Goal: Task Accomplishment & Management: Manage account settings

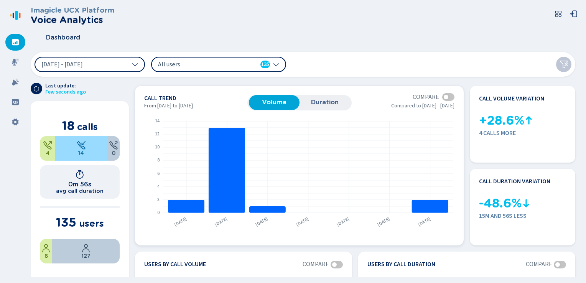
click at [322, 104] on span "Duration" at bounding box center [325, 102] width 43 height 7
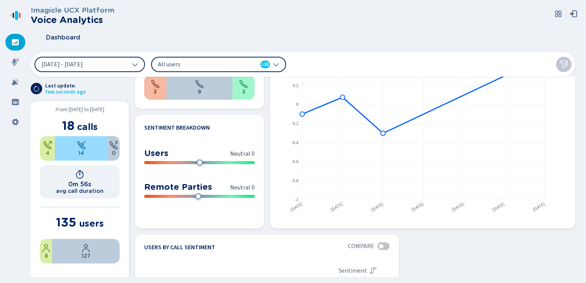
scroll to position [349, 0]
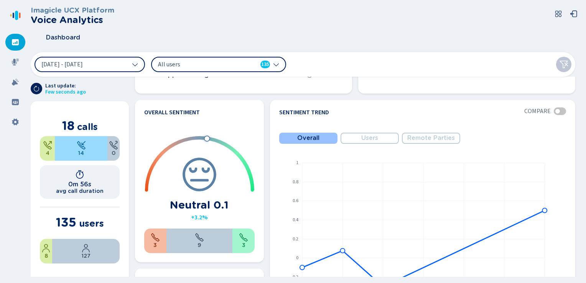
click at [6, 58] on nav at bounding box center [15, 141] width 31 height 283
click at [9, 59] on div at bounding box center [15, 62] width 20 height 17
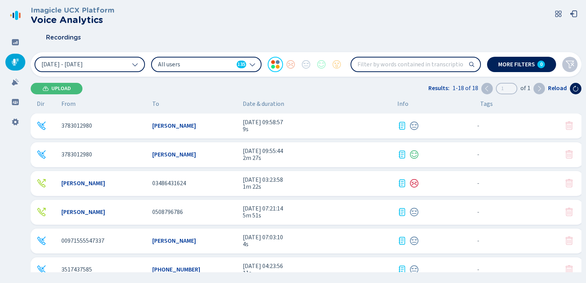
click at [177, 60] on span "All users" at bounding box center [196, 64] width 76 height 8
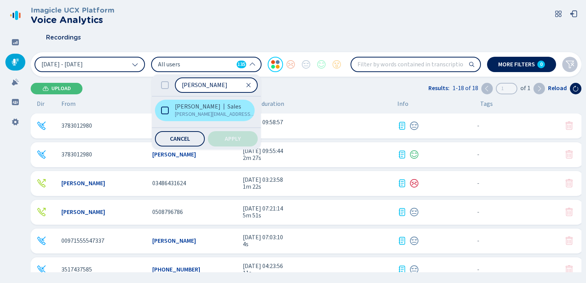
type input "adri"
click at [165, 111] on icon at bounding box center [165, 111] width 8 height 8
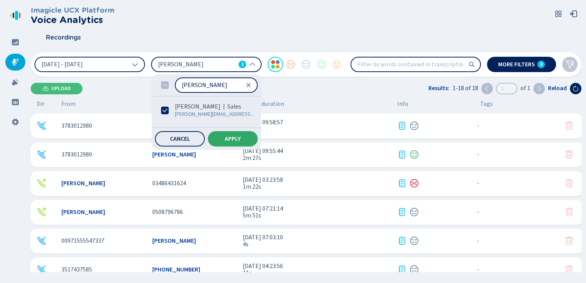
click at [230, 144] on button "Apply" at bounding box center [233, 138] width 50 height 15
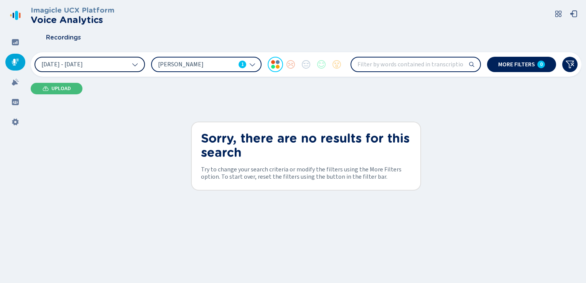
click at [135, 66] on icon at bounding box center [135, 64] width 6 height 6
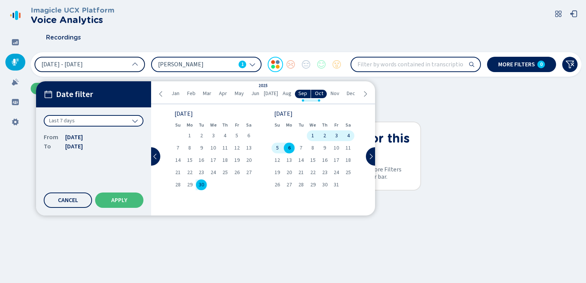
click at [99, 120] on div "Last 7 days" at bounding box center [94, 121] width 100 height 12
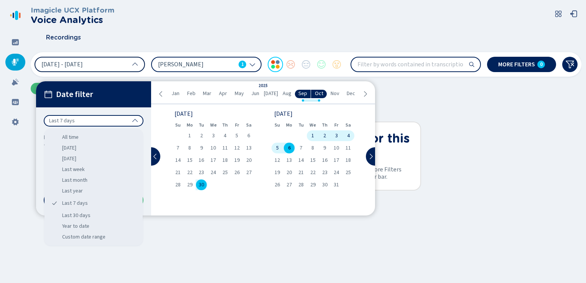
click at [89, 136] on div "All time" at bounding box center [94, 137] width 92 height 11
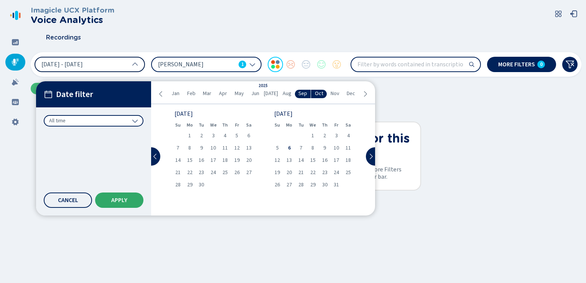
click at [120, 202] on span "Apply" at bounding box center [119, 200] width 16 height 6
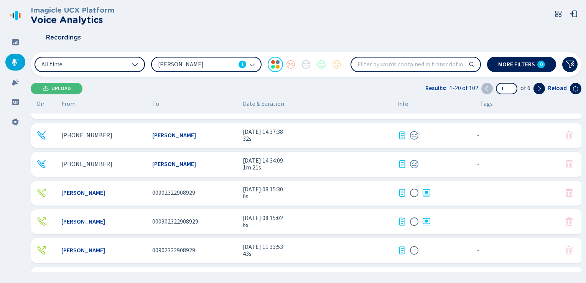
scroll to position [307, 0]
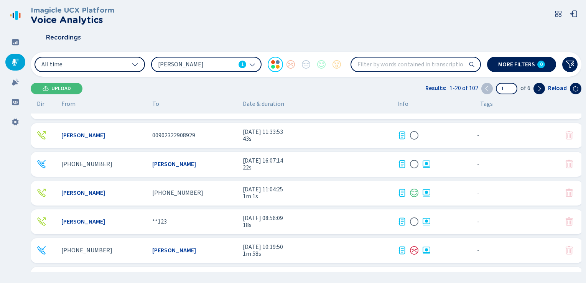
click at [207, 248] on div "Adrian Chelen" at bounding box center [194, 250] width 85 height 7
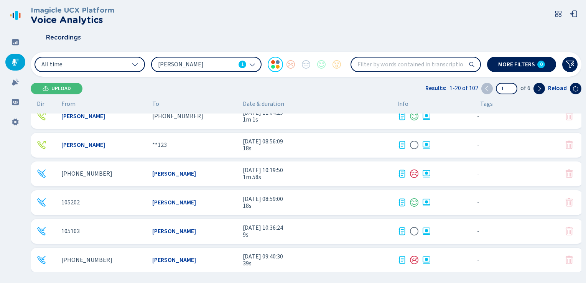
scroll to position [390, 0]
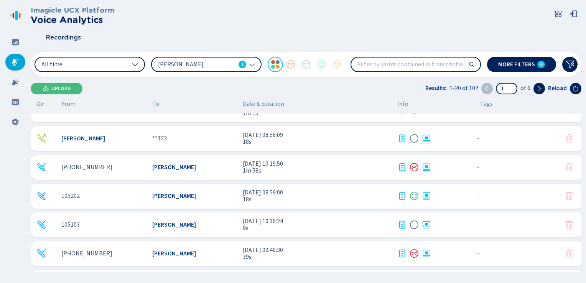
click at [342, 251] on span "19 Feb 2025 - 09:40:30" at bounding box center [317, 250] width 149 height 7
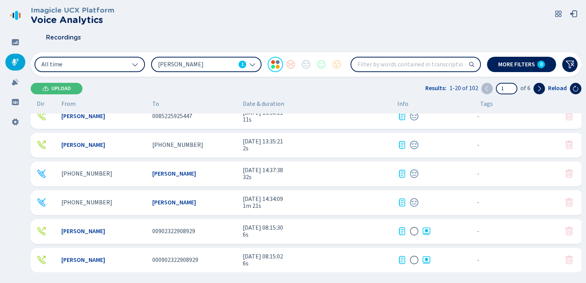
scroll to position [269, 0]
click at [232, 236] on div "Adrian Chelen +17864359519 22 Apr 2025 - 11:04:25 1m 1s - {{hiddenTagsCount}} m…" at bounding box center [307, 231] width 553 height 25
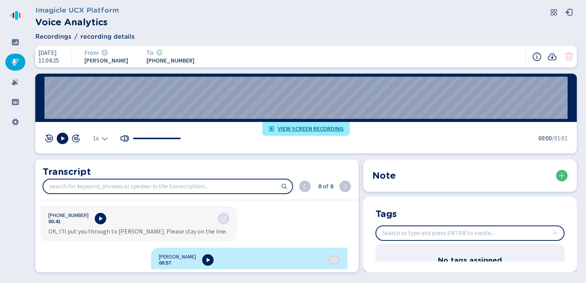
scroll to position [285, 0]
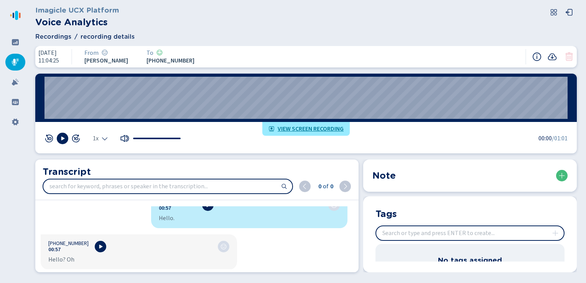
click at [287, 130] on span "View screen recording" at bounding box center [311, 129] width 66 height 6
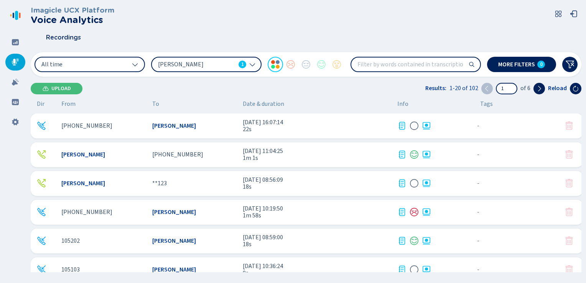
scroll to position [384, 0]
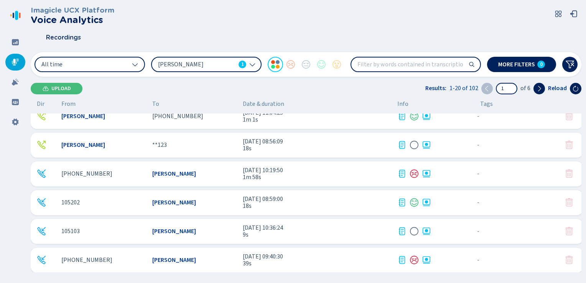
click at [278, 175] on span "1m 58s" at bounding box center [317, 177] width 149 height 7
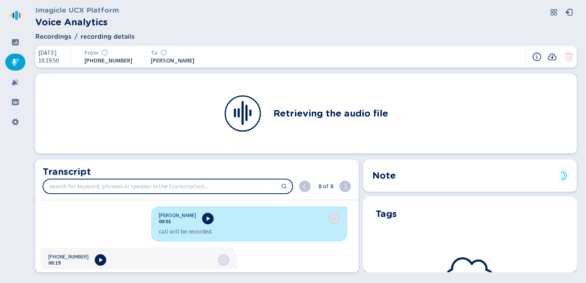
scroll to position [13, 0]
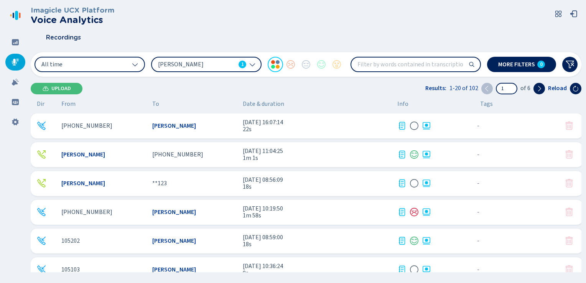
scroll to position [390, 0]
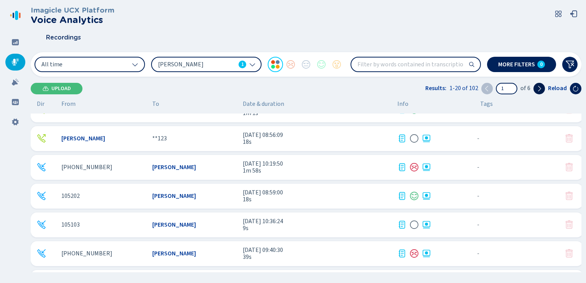
click at [538, 86] on icon at bounding box center [540, 89] width 6 height 6
type input "2"
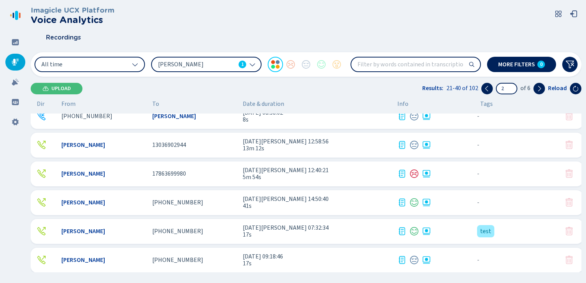
scroll to position [0, 0]
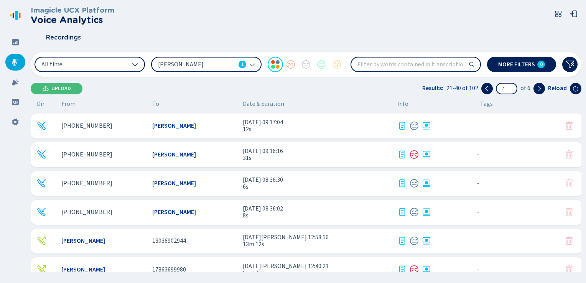
click at [321, 239] on span "13 Jan 2025 - 12:58:56" at bounding box center [317, 237] width 149 height 7
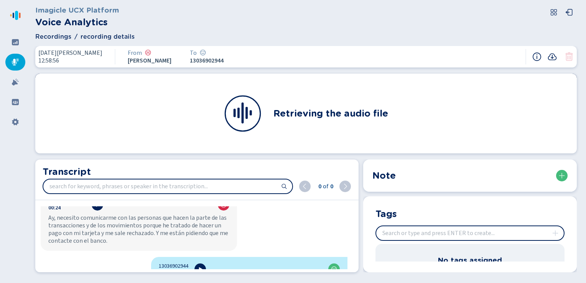
scroll to position [192, 0]
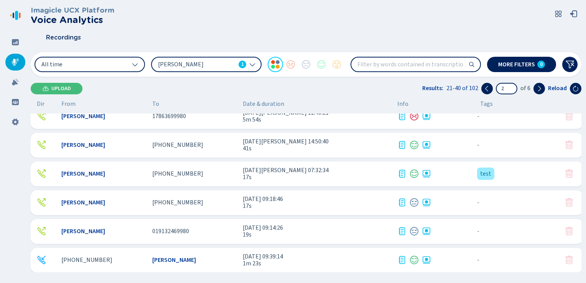
scroll to position [230, 0]
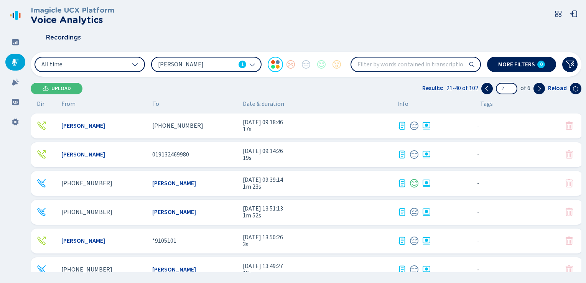
click at [342, 210] on span "19 Nov 2024 - 13:51:13" at bounding box center [317, 208] width 149 height 7
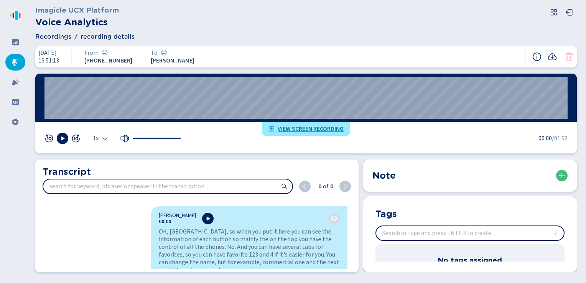
scroll to position [3, 0]
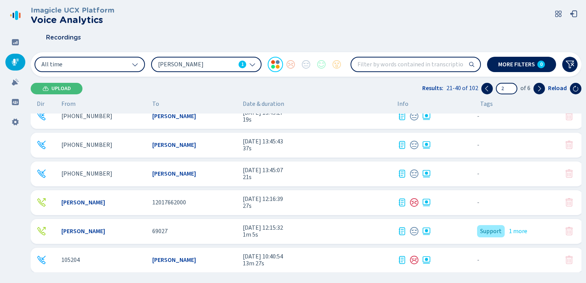
scroll to position [390, 0]
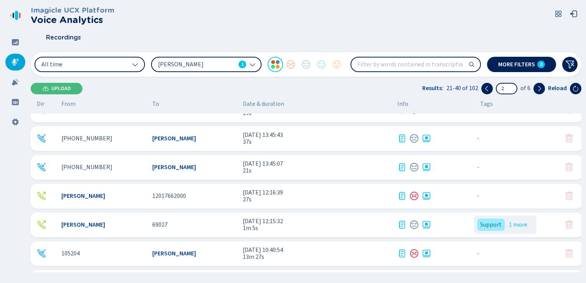
click at [342, 223] on span "18 Oct 2024 - 12:15:32" at bounding box center [317, 221] width 149 height 7
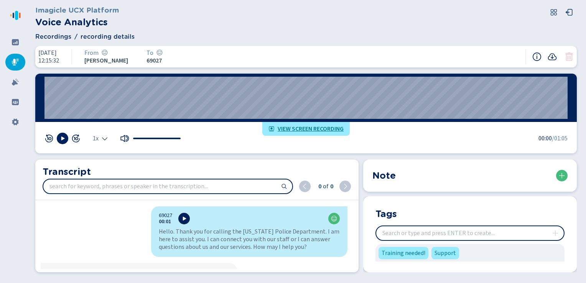
click at [296, 126] on span "View screen recording" at bounding box center [311, 129] width 66 height 6
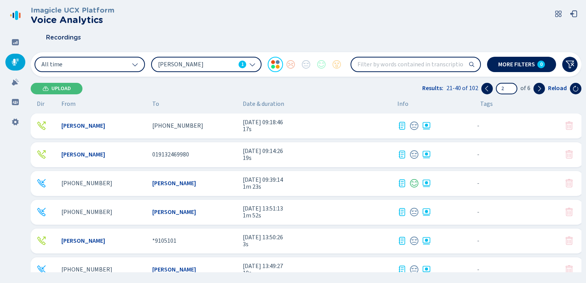
scroll to position [390, 0]
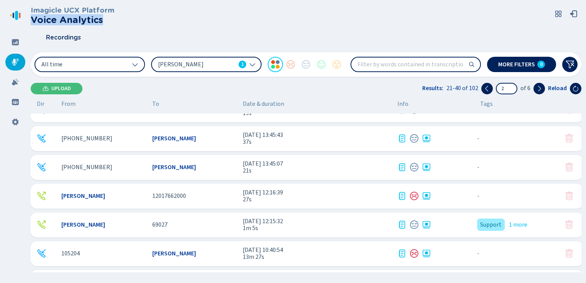
drag, startPoint x: 32, startPoint y: 19, endPoint x: 115, endPoint y: 22, distance: 82.6
click at [115, 22] on div "Imagicle UCX Platform Voice Analytics" at bounding box center [306, 15] width 551 height 19
drag, startPoint x: 115, startPoint y: 22, endPoint x: 64, endPoint y: 30, distance: 51.2
click at [64, 30] on div "Recordings" at bounding box center [306, 37] width 551 height 19
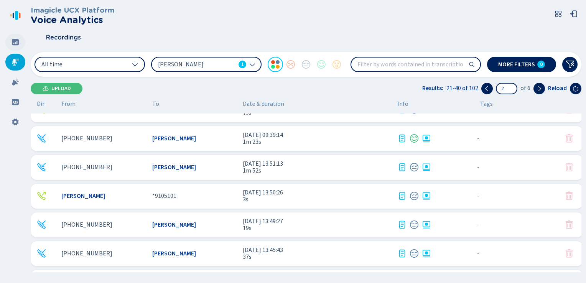
click at [11, 41] on div at bounding box center [15, 42] width 20 height 17
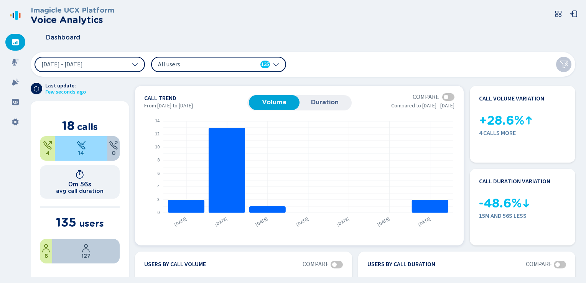
click at [310, 105] on span "Duration" at bounding box center [325, 102] width 43 height 7
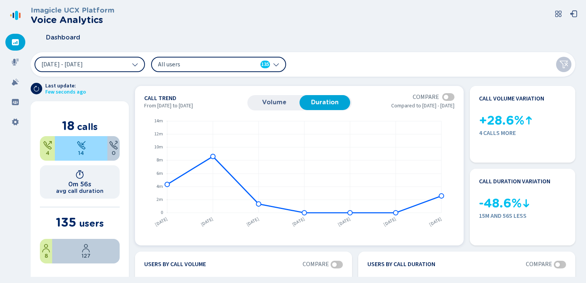
click at [268, 102] on span "Volume" at bounding box center [274, 102] width 43 height 7
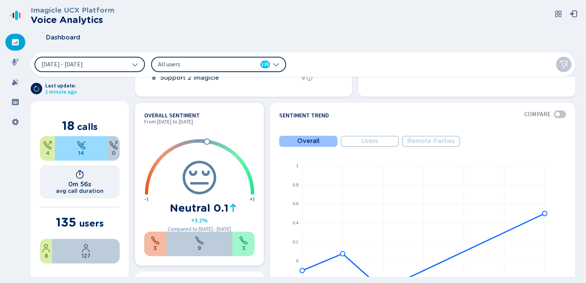
scroll to position [384, 0]
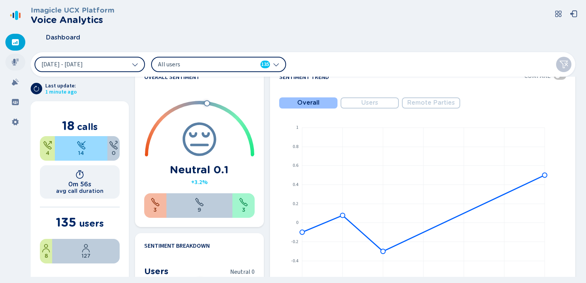
click at [16, 64] on icon at bounding box center [16, 62] width 8 height 8
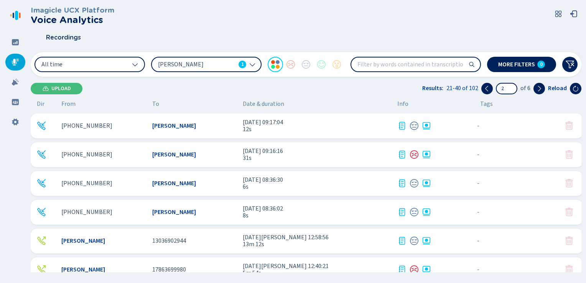
click at [393, 64] on input "search" at bounding box center [416, 65] width 129 height 14
type input "Webex"
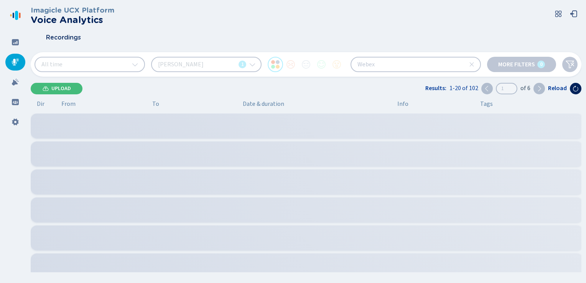
type input "1"
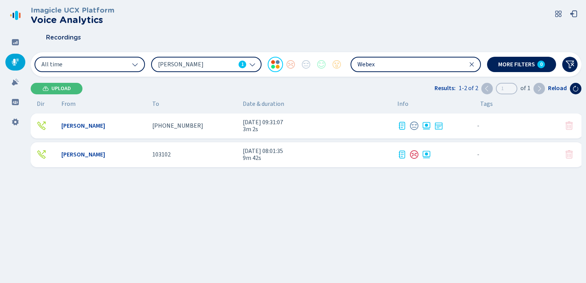
click at [378, 65] on input "Webex" at bounding box center [416, 65] width 129 height 14
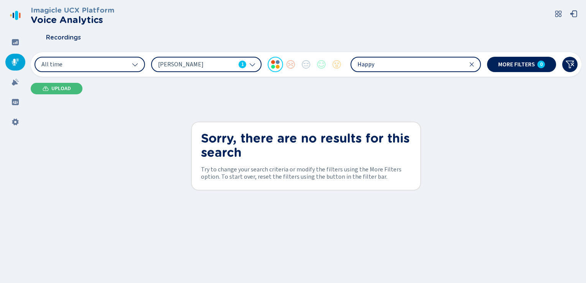
click at [376, 65] on input "Happy" at bounding box center [416, 65] width 129 height 14
type input "Mad"
click at [474, 63] on icon at bounding box center [472, 64] width 4 height 4
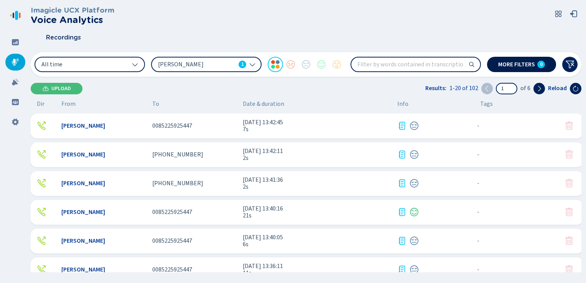
click at [503, 64] on span "More filters" at bounding box center [517, 64] width 37 height 6
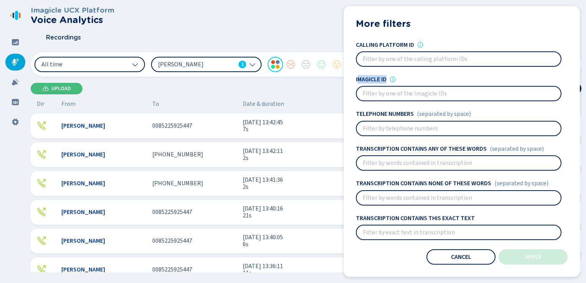
drag, startPoint x: 357, startPoint y: 80, endPoint x: 388, endPoint y: 79, distance: 30.7
click at [387, 79] on h4 "Imagicle ID" at bounding box center [371, 79] width 31 height 7
drag, startPoint x: 388, startPoint y: 79, endPoint x: 369, endPoint y: 70, distance: 20.6
click at [369, 70] on div "Calling platform ID Imagicle ID Telephone numbers (separated by space) Transcri…" at bounding box center [462, 140] width 212 height 199
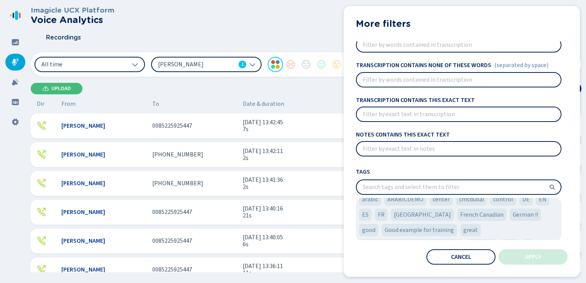
scroll to position [115, 0]
click at [454, 259] on span "Cancel" at bounding box center [461, 257] width 20 height 6
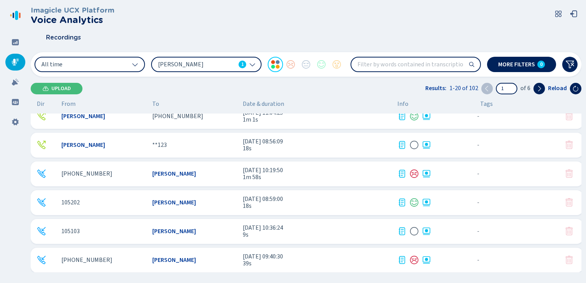
scroll to position [390, 0]
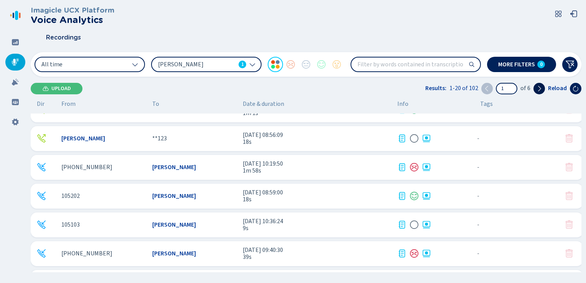
click at [541, 92] on button at bounding box center [540, 89] width 12 height 12
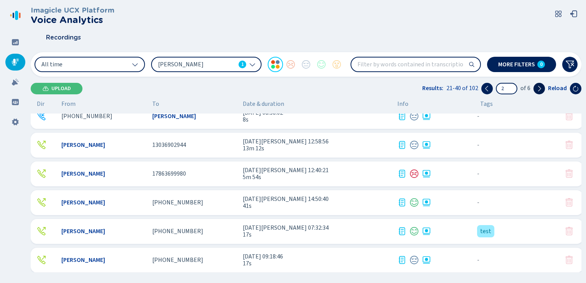
click at [539, 88] on icon at bounding box center [540, 89] width 6 height 6
type input "3"
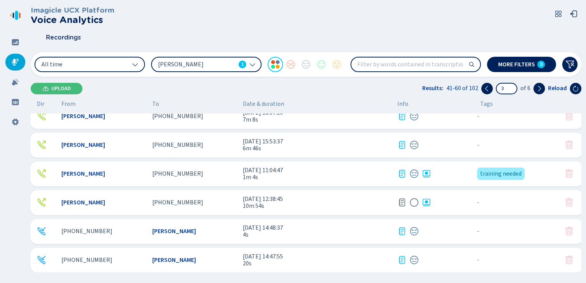
click at [346, 173] on span "17 Jul 2024 - 11:04:47" at bounding box center [317, 170] width 149 height 7
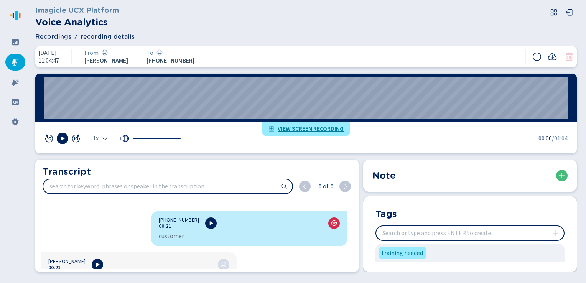
scroll to position [614, 0]
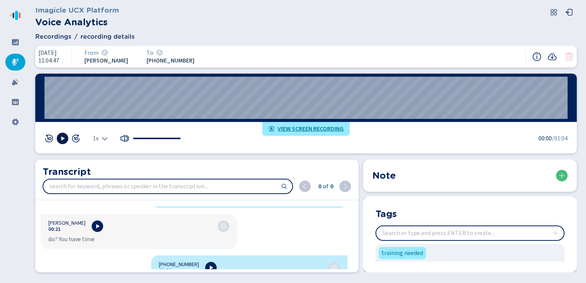
click at [63, 136] on icon at bounding box center [62, 138] width 6 height 6
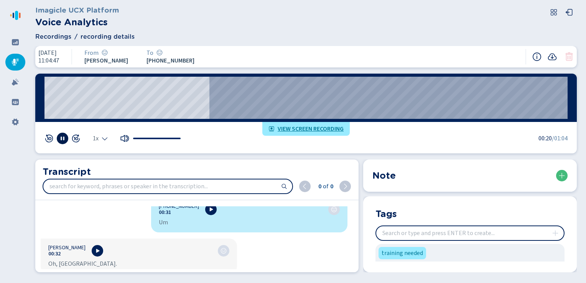
scroll to position [883, 0]
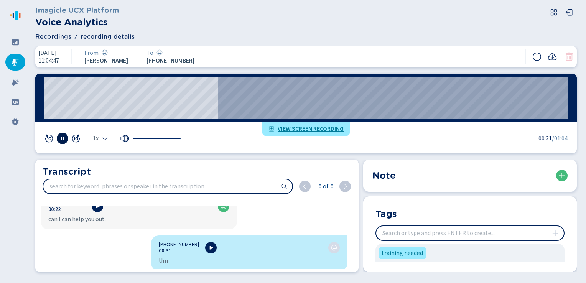
click at [63, 139] on icon at bounding box center [62, 138] width 6 height 6
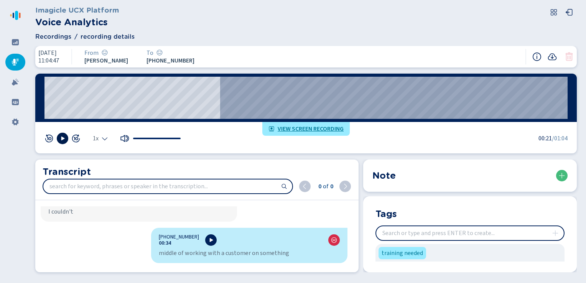
scroll to position [1267, 0]
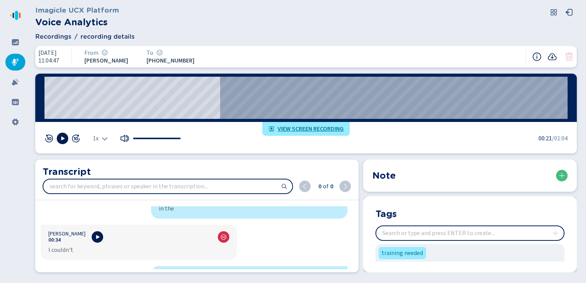
click at [94, 235] on icon at bounding box center [97, 237] width 6 height 6
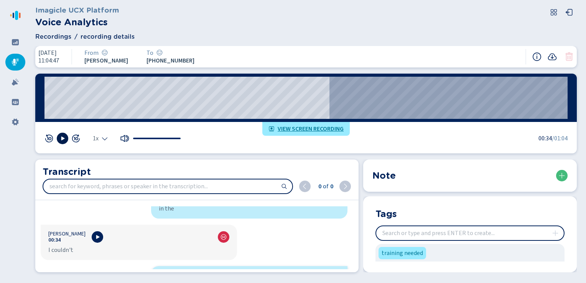
scroll to position [1305, 0]
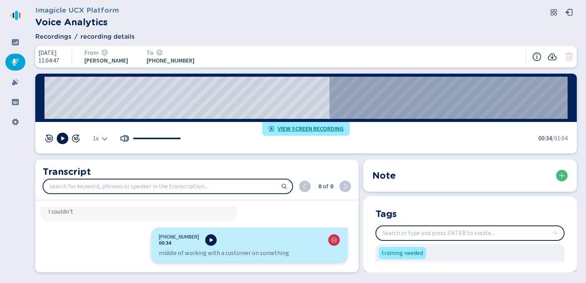
click at [208, 240] on icon at bounding box center [211, 240] width 6 height 6
click at [208, 241] on icon at bounding box center [211, 240] width 6 height 6
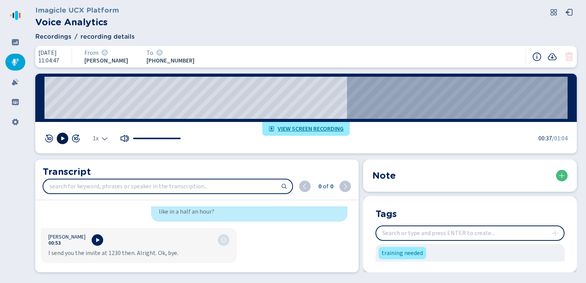
scroll to position [2376, 0]
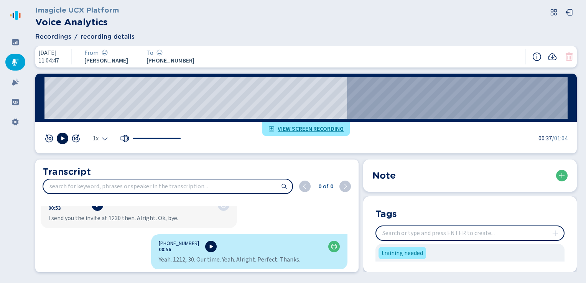
click at [205, 251] on button at bounding box center [211, 247] width 12 height 12
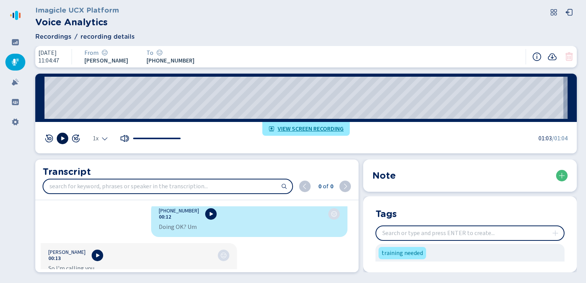
scroll to position [0, 0]
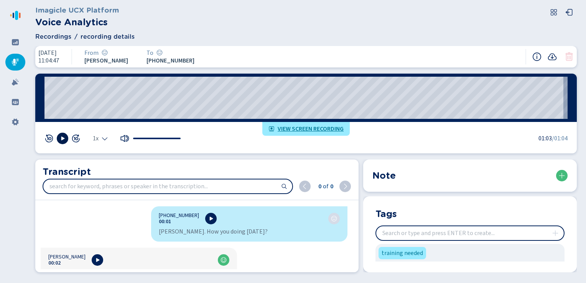
click at [296, 129] on span "View screen recording" at bounding box center [311, 129] width 66 height 6
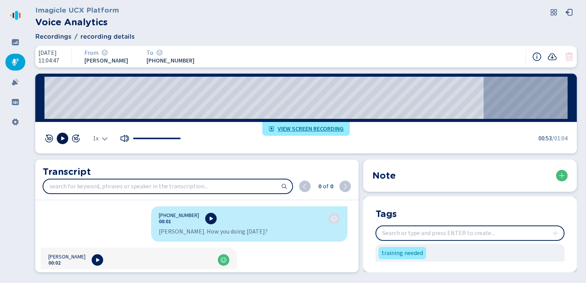
drag, startPoint x: 40, startPoint y: 52, endPoint x: 73, endPoint y: 52, distance: 32.6
click at [72, 52] on div "17 Jul 2024 11:04:47" at bounding box center [55, 56] width 34 height 15
drag, startPoint x: 73, startPoint y: 52, endPoint x: 57, endPoint y: 58, distance: 16.7
click at [57, 58] on span "11:04:47" at bounding box center [48, 60] width 21 height 7
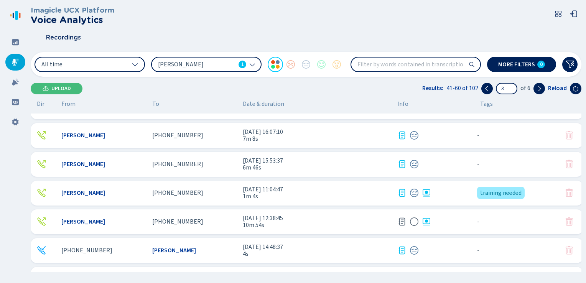
scroll to position [38, 0]
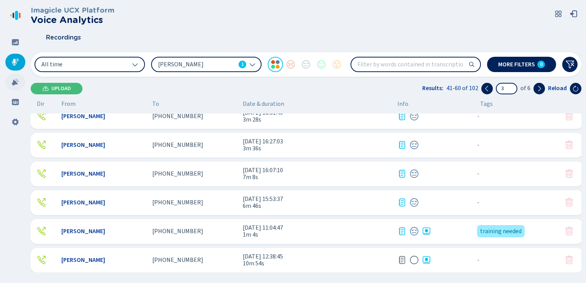
click at [13, 86] on div at bounding box center [15, 82] width 20 height 17
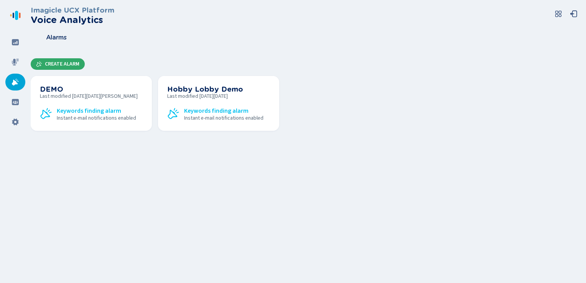
click at [48, 66] on span "Create Alarm" at bounding box center [62, 64] width 35 height 6
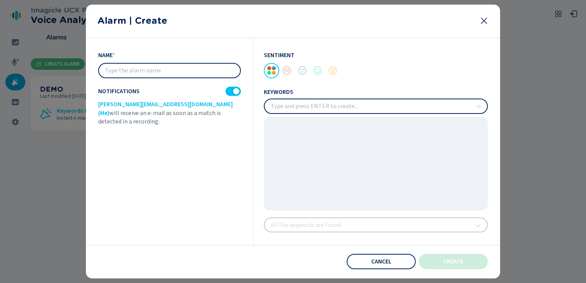
click at [284, 108] on input "insert" at bounding box center [376, 106] width 223 height 14
type input "mad"
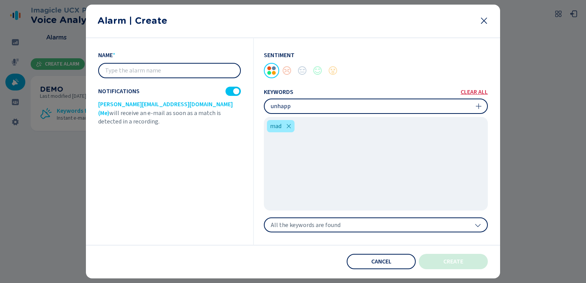
type input "unhappy"
click at [355, 227] on div "All the keywords are found" at bounding box center [376, 225] width 224 height 15
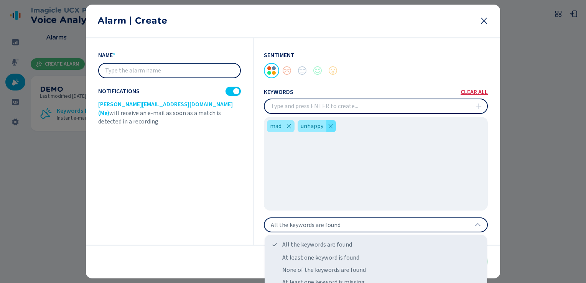
click at [332, 127] on icon at bounding box center [331, 126] width 4 height 4
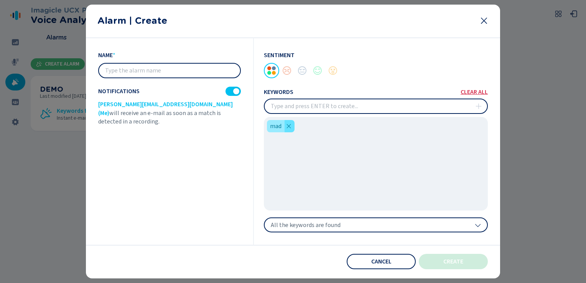
click at [291, 127] on icon at bounding box center [289, 126] width 6 height 6
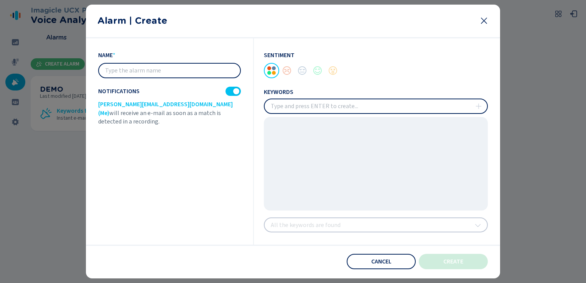
drag, startPoint x: 484, startPoint y: 21, endPoint x: 474, endPoint y: 28, distance: 11.3
click at [475, 28] on div "Alarm | Create" at bounding box center [293, 22] width 415 height 34
click at [485, 20] on icon at bounding box center [484, 21] width 6 height 6
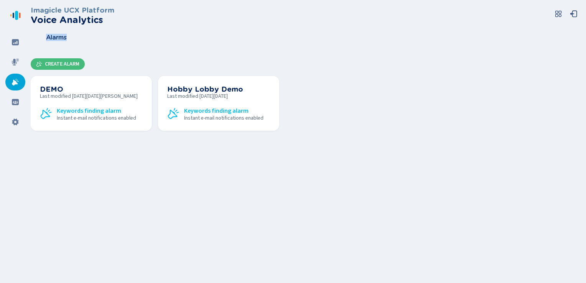
drag, startPoint x: 46, startPoint y: 38, endPoint x: 72, endPoint y: 35, distance: 26.6
click at [72, 35] on div "Alarms" at bounding box center [306, 37] width 551 height 19
drag, startPoint x: 72, startPoint y: 35, endPoint x: 59, endPoint y: 41, distance: 14.3
click at [59, 41] on div "Alarms" at bounding box center [306, 37] width 551 height 19
click at [56, 40] on span "Alarms" at bounding box center [56, 37] width 21 height 7
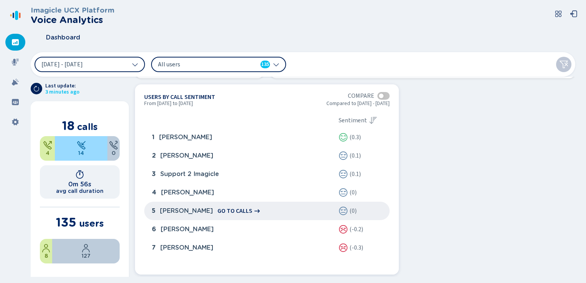
scroll to position [656, 0]
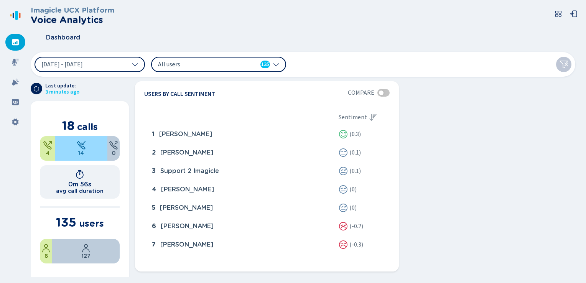
click at [276, 65] on icon at bounding box center [276, 64] width 5 height 3
click at [11, 61] on div at bounding box center [15, 62] width 20 height 17
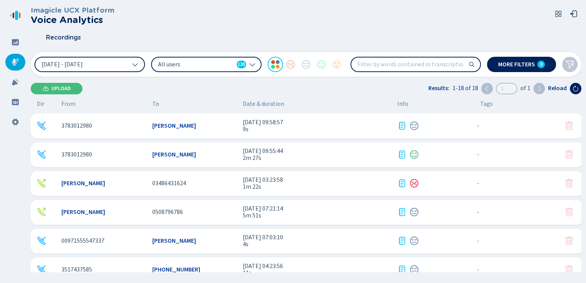
click at [134, 63] on icon at bounding box center [135, 64] width 6 height 6
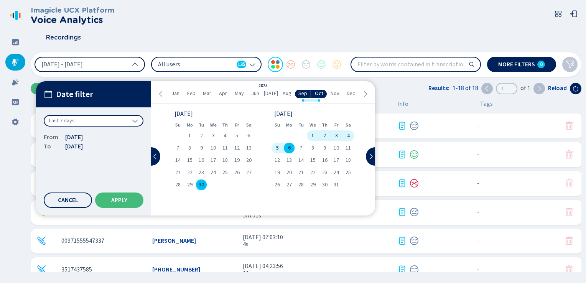
click at [132, 65] on icon at bounding box center [135, 64] width 6 height 6
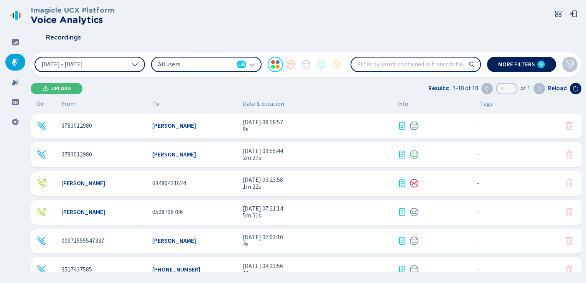
click at [255, 64] on icon at bounding box center [252, 64] width 6 height 6
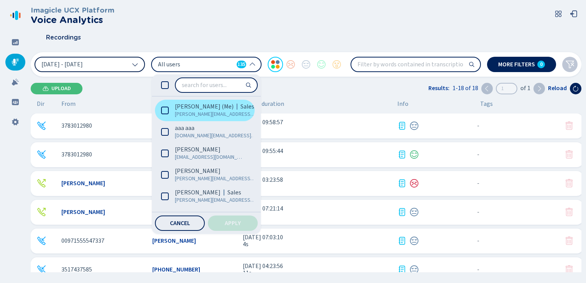
click at [164, 108] on icon at bounding box center [165, 111] width 8 height 8
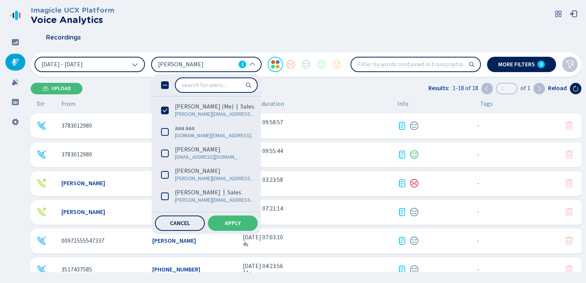
click at [138, 64] on icon at bounding box center [135, 64] width 6 height 6
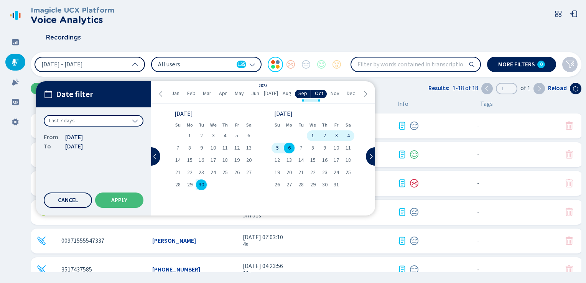
click at [109, 119] on div "Last 7 days" at bounding box center [94, 121] width 100 height 12
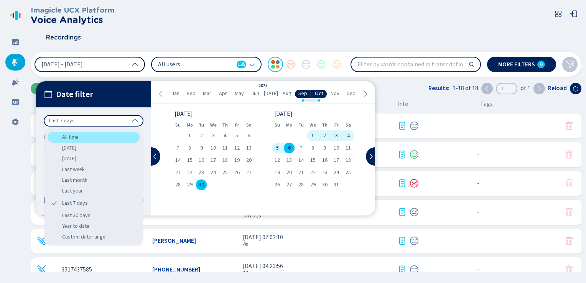
click at [84, 135] on div "All time" at bounding box center [94, 137] width 92 height 11
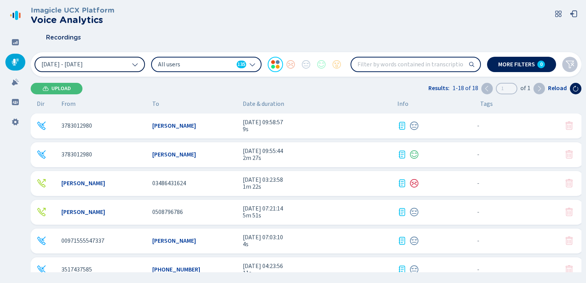
click at [250, 64] on icon at bounding box center [252, 64] width 5 height 3
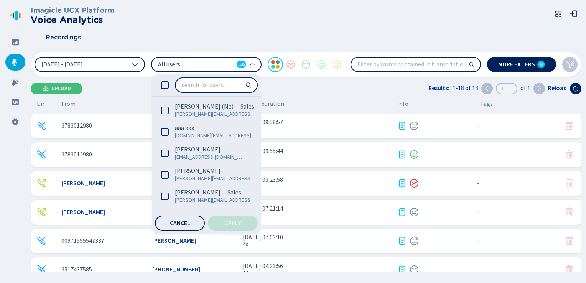
click at [135, 65] on icon at bounding box center [135, 64] width 6 height 6
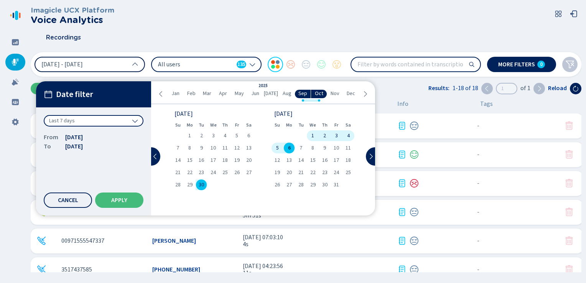
click at [75, 121] on div "Last 7 days" at bounding box center [94, 121] width 100 height 12
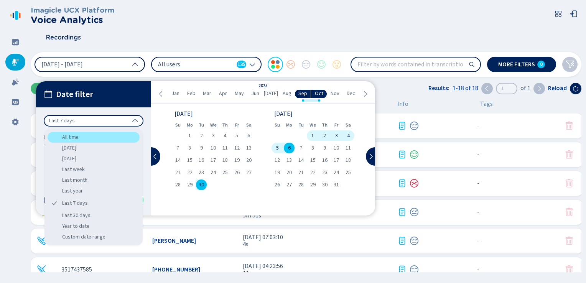
click at [63, 134] on div "All time" at bounding box center [94, 137] width 92 height 11
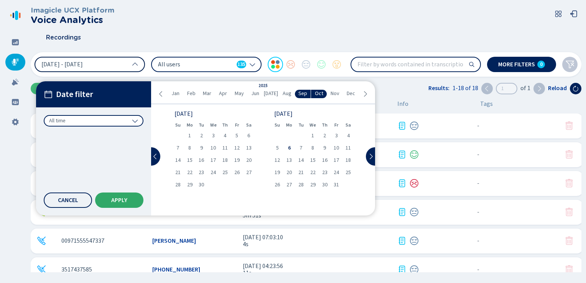
click at [116, 202] on span "Apply" at bounding box center [119, 200] width 16 height 6
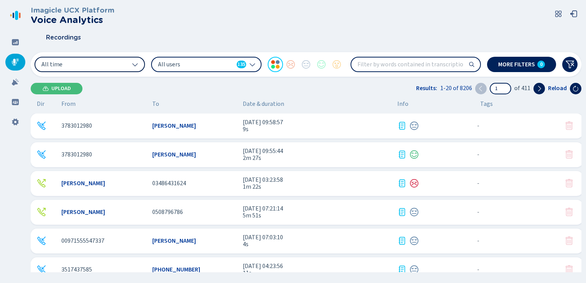
click at [251, 62] on icon at bounding box center [252, 64] width 6 height 6
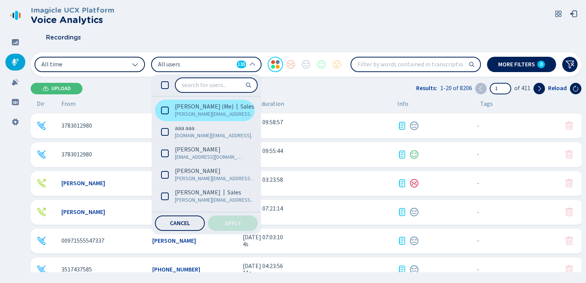
click at [167, 109] on icon at bounding box center [165, 111] width 8 height 8
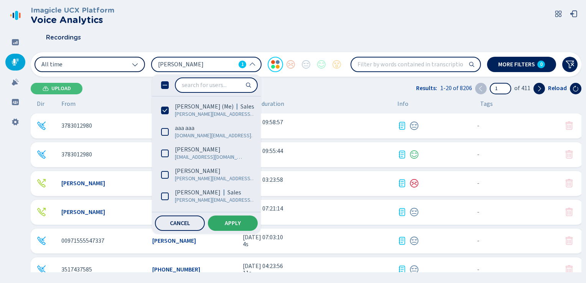
click at [232, 225] on span "Apply" at bounding box center [233, 223] width 16 height 6
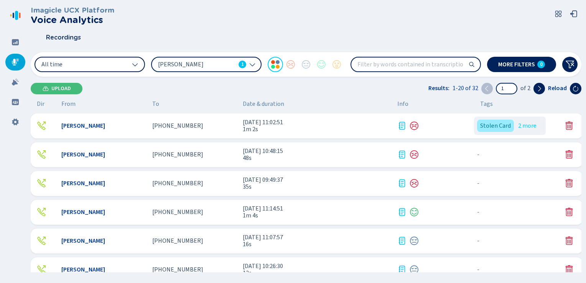
click at [524, 127] on button "2 more" at bounding box center [527, 125] width 31 height 15
click at [213, 126] on div "+17249918595" at bounding box center [194, 125] width 85 height 7
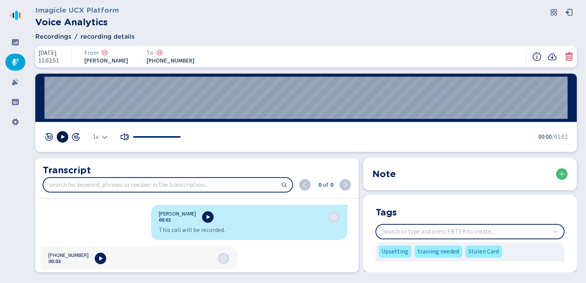
click at [63, 135] on icon at bounding box center [62, 137] width 6 height 6
click at [63, 136] on rect at bounding box center [63, 137] width 1 height 4
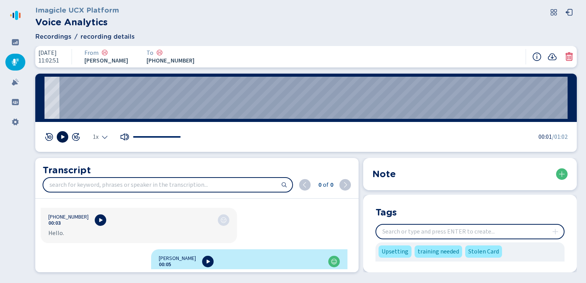
scroll to position [77, 0]
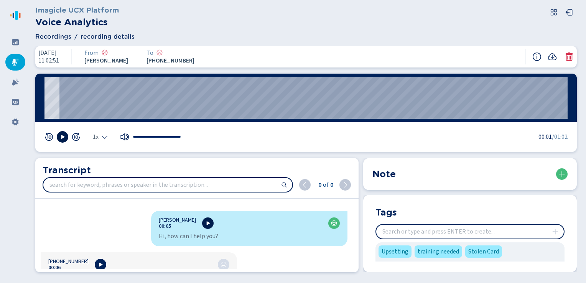
click at [209, 223] on icon at bounding box center [208, 223] width 3 height 4
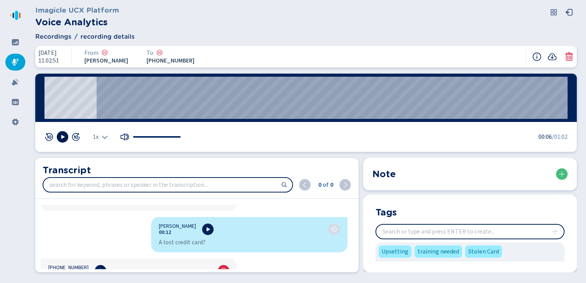
scroll to position [192, 0]
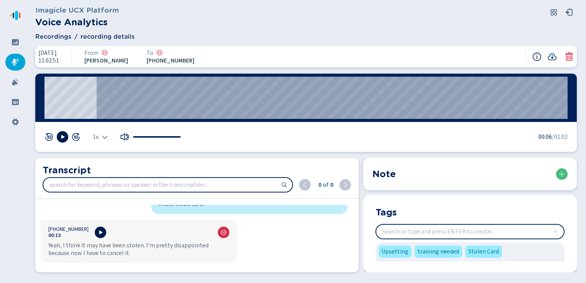
click at [97, 231] on icon at bounding box center [100, 233] width 6 height 6
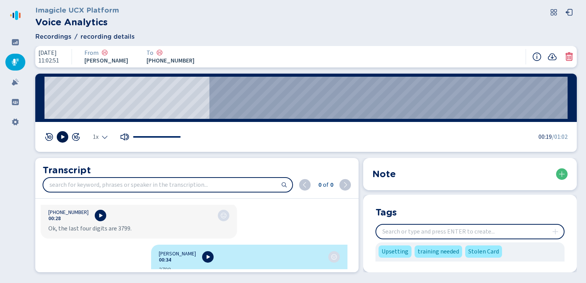
scroll to position [269, 0]
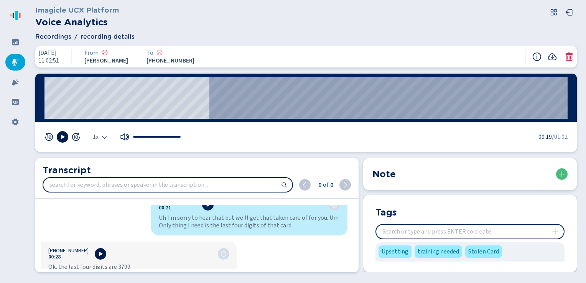
click at [99, 255] on icon at bounding box center [100, 254] width 3 height 4
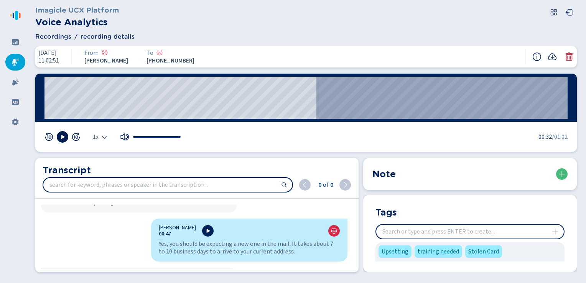
scroll to position [537, 0]
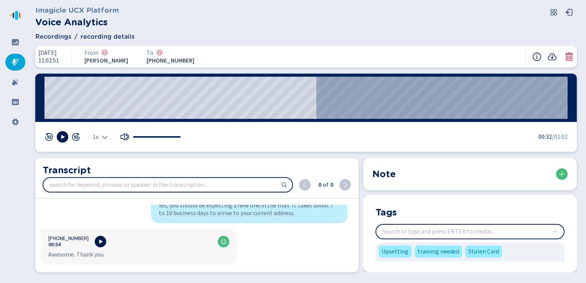
click at [97, 243] on icon at bounding box center [100, 242] width 6 height 6
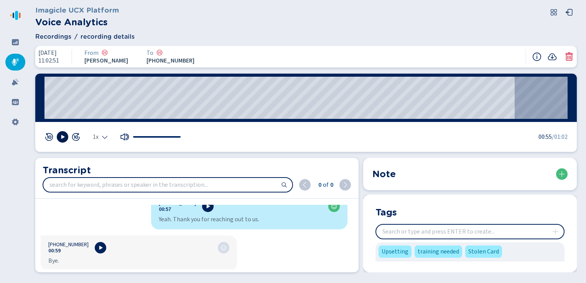
scroll to position [576, 0]
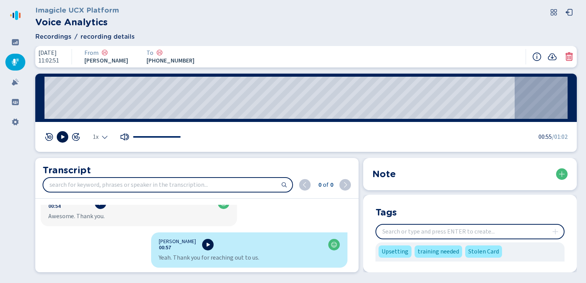
click at [209, 246] on icon at bounding box center [208, 245] width 6 height 6
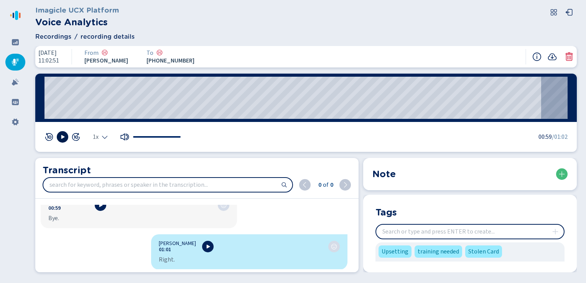
scroll to position [618, 0]
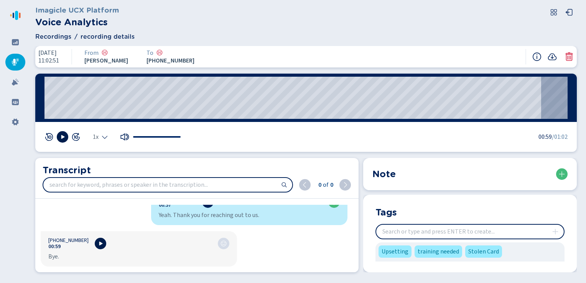
click at [99, 243] on icon at bounding box center [100, 244] width 3 height 4
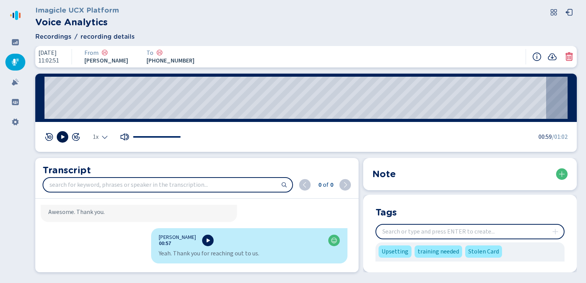
click at [56, 37] on span "Recordings" at bounding box center [53, 36] width 36 height 9
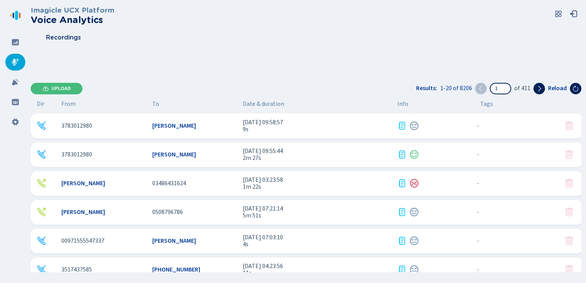
click at [15, 59] on icon at bounding box center [15, 62] width 7 height 7
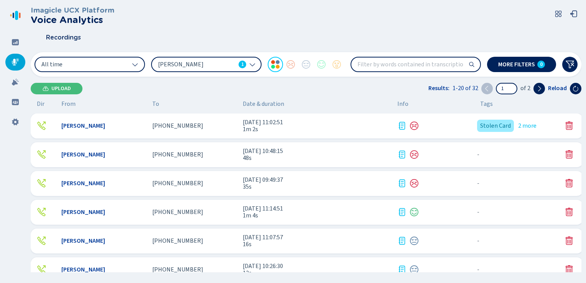
click at [177, 64] on span "Zach Drogosch" at bounding box center [197, 64] width 78 height 8
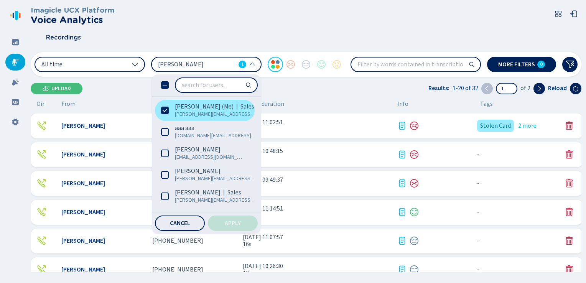
click at [164, 113] on icon at bounding box center [165, 111] width 8 height 8
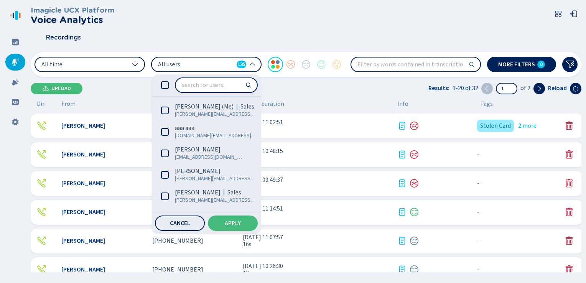
click at [195, 85] on input "search" at bounding box center [216, 85] width 81 height 14
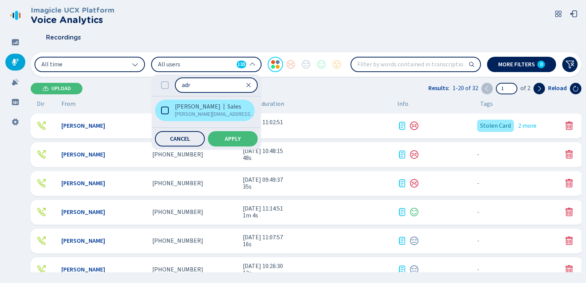
type input "adr"
click at [165, 109] on icon at bounding box center [165, 111] width 8 height 8
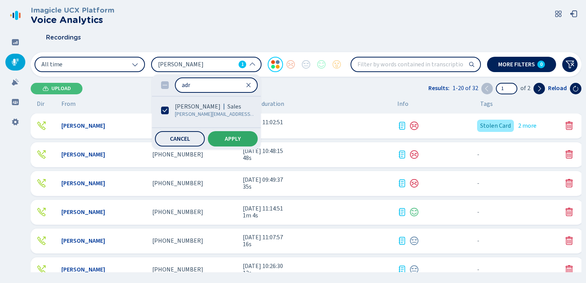
click at [225, 137] on span "Apply" at bounding box center [233, 139] width 16 height 6
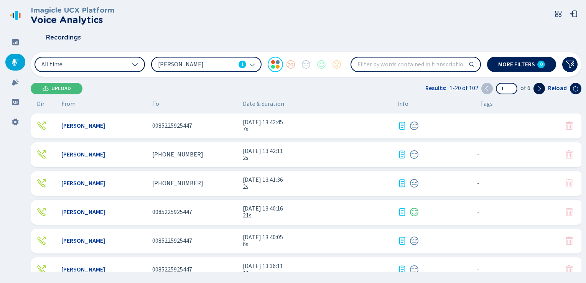
click at [541, 90] on icon at bounding box center [540, 89] width 6 height 6
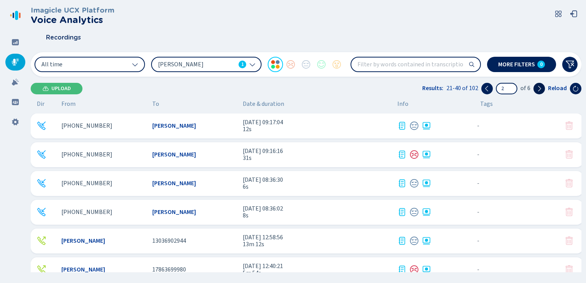
click at [540, 89] on icon at bounding box center [540, 89] width 6 height 6
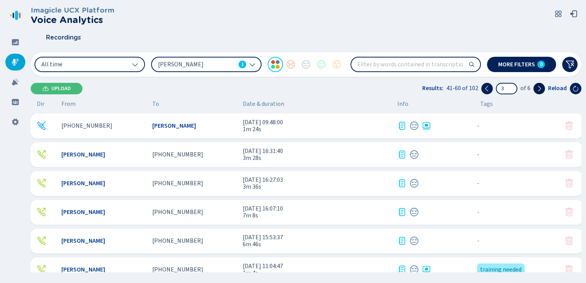
click at [540, 89] on icon at bounding box center [540, 89] width 6 height 6
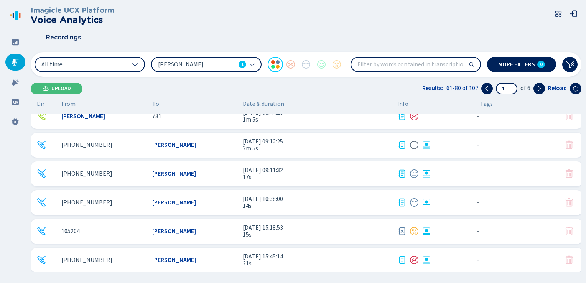
scroll to position [192, 0]
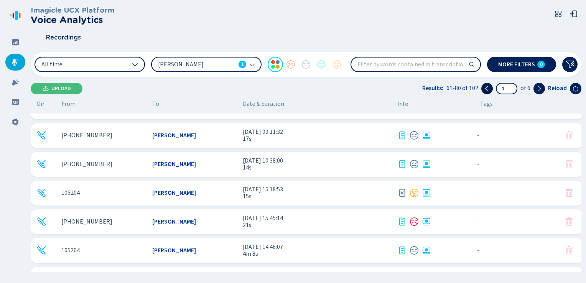
click at [485, 88] on icon at bounding box center [487, 89] width 6 height 6
type input "3"
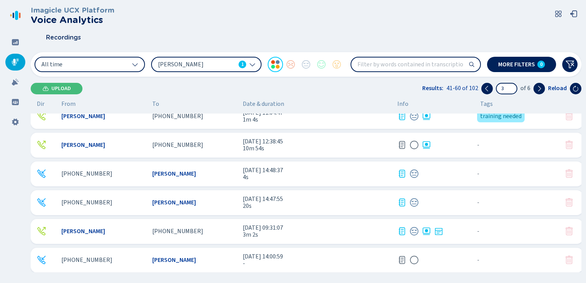
scroll to position [115, 0]
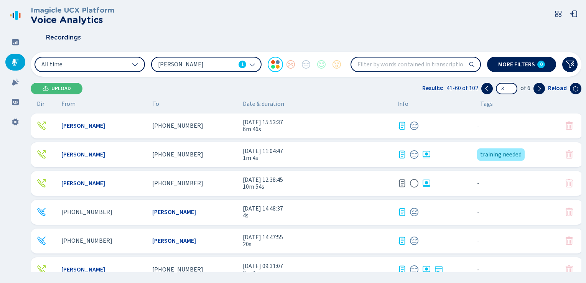
click at [329, 148] on span "17 Jul 2024 - 11:04:47" at bounding box center [317, 151] width 149 height 7
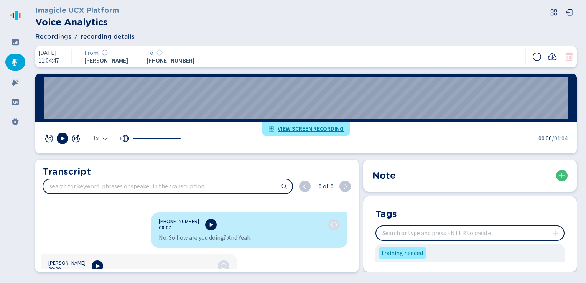
scroll to position [115, 0]
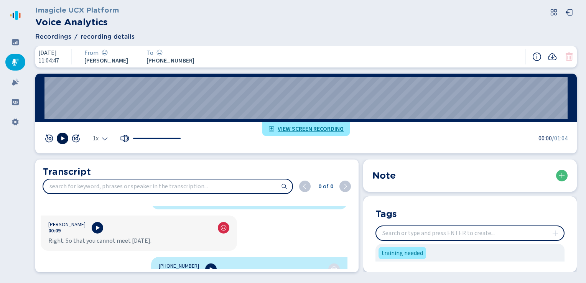
click at [63, 139] on icon at bounding box center [62, 139] width 3 height 4
click at [59, 138] on icon at bounding box center [62, 138] width 6 height 6
click at [297, 131] on span "View screen recording" at bounding box center [311, 129] width 66 height 6
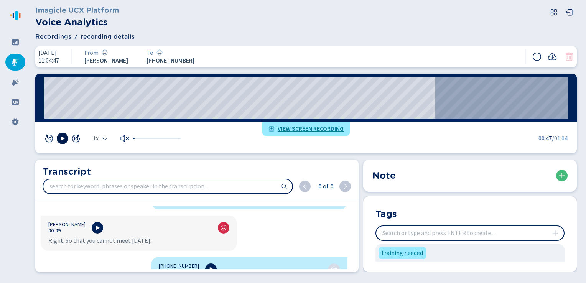
click at [14, 60] on icon at bounding box center [15, 62] width 7 height 7
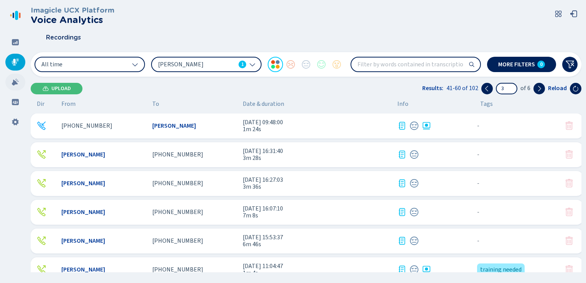
click at [14, 86] on div at bounding box center [15, 82] width 20 height 17
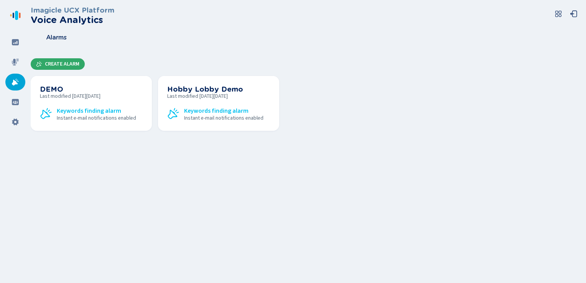
click at [59, 66] on span "Create Alarm" at bounding box center [62, 64] width 35 height 6
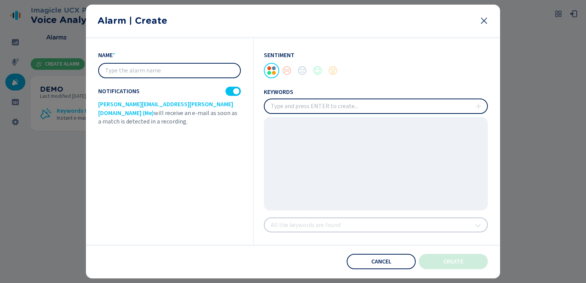
click at [309, 107] on input "insert" at bounding box center [376, 106] width 223 height 14
type input "restricted"
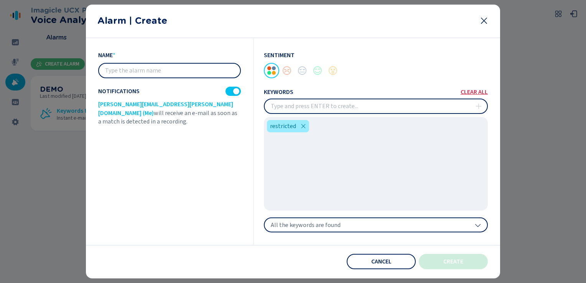
click at [484, 20] on icon at bounding box center [484, 20] width 9 height 9
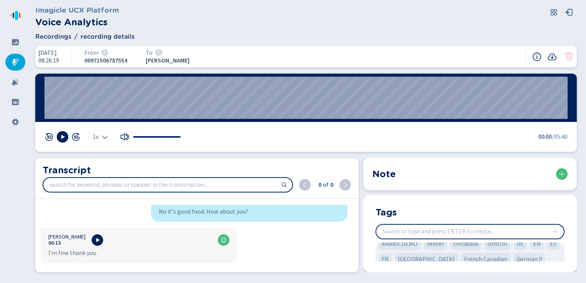
scroll to position [115, 0]
